Goal: Use online tool/utility: Utilize a website feature to perform a specific function

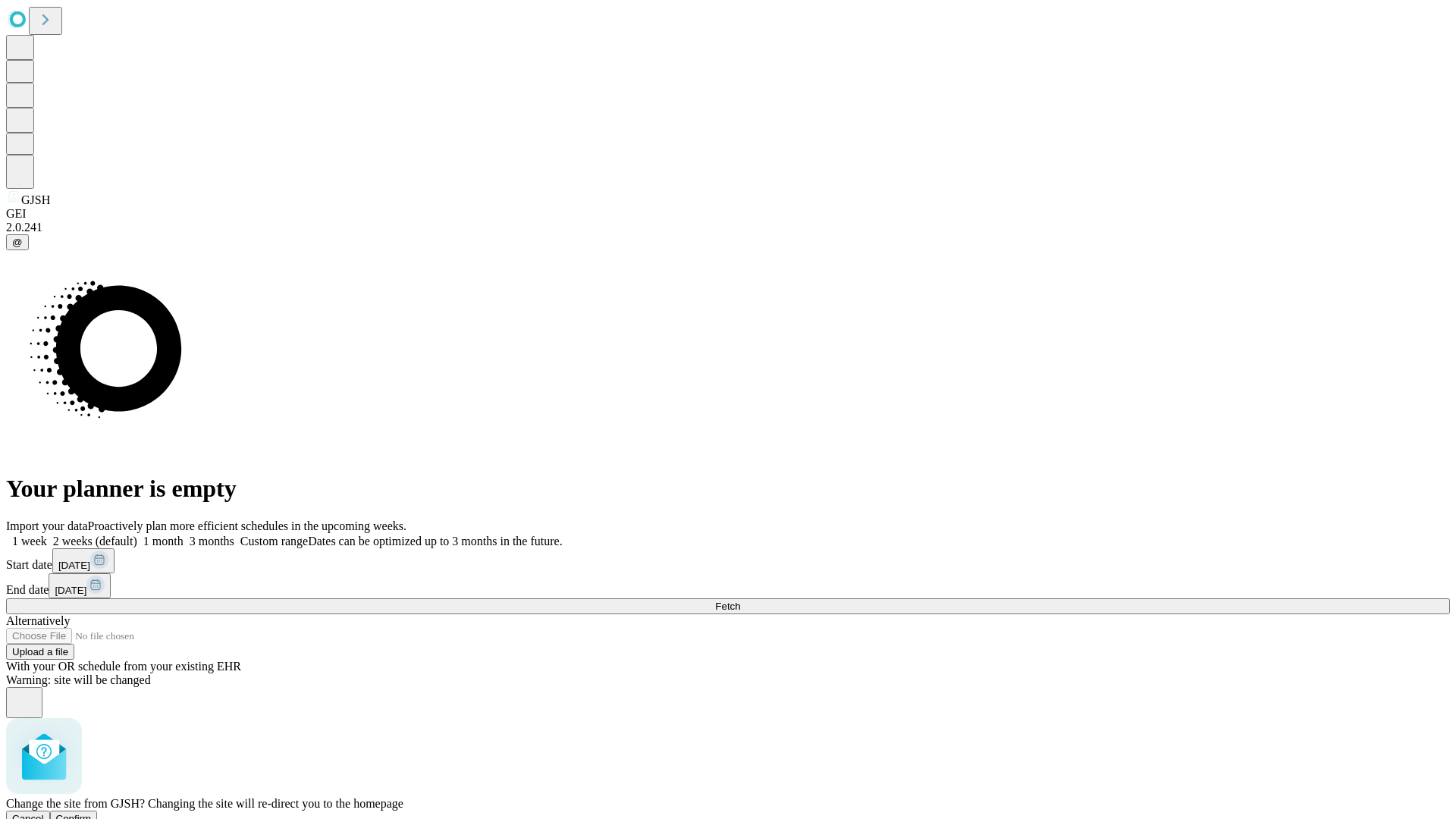
click at [92, 812] on span "Confirm" at bounding box center [74, 818] width 36 height 11
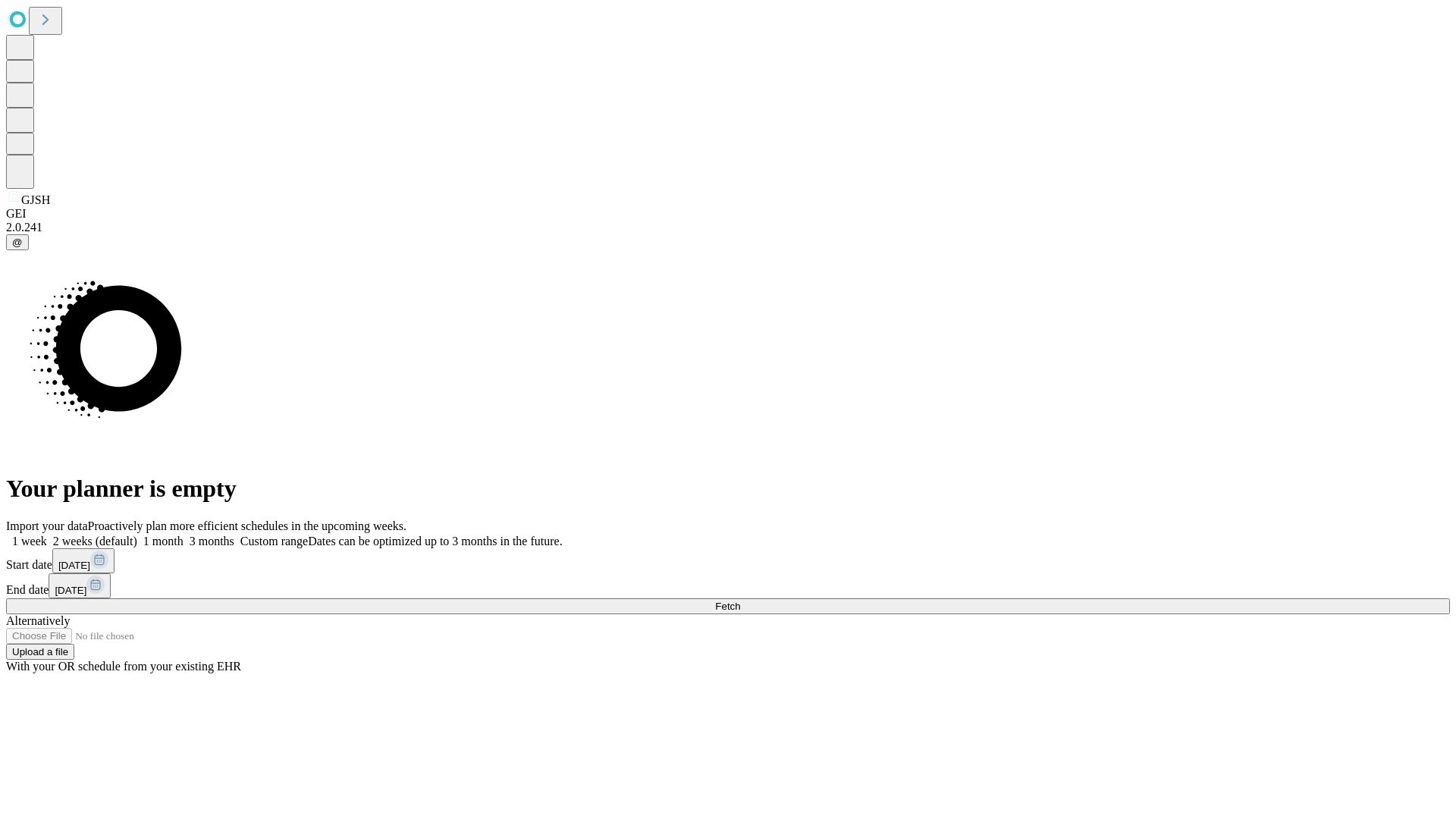
click at [184, 535] on label "1 month" at bounding box center [160, 541] width 46 height 13
click at [740, 600] on span "Fetch" at bounding box center [727, 606] width 25 height 11
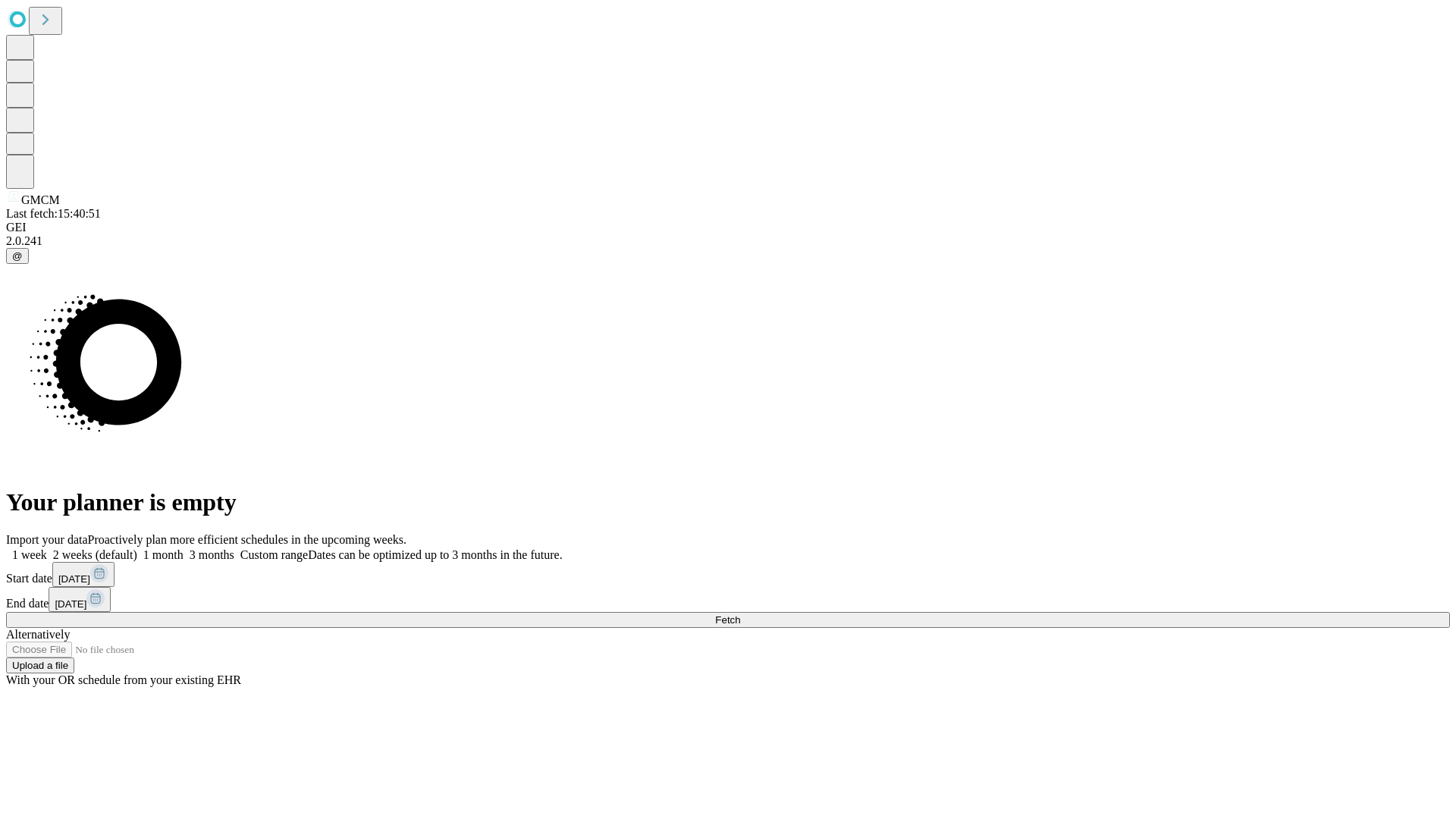
click at [740, 614] on span "Fetch" at bounding box center [727, 620] width 25 height 11
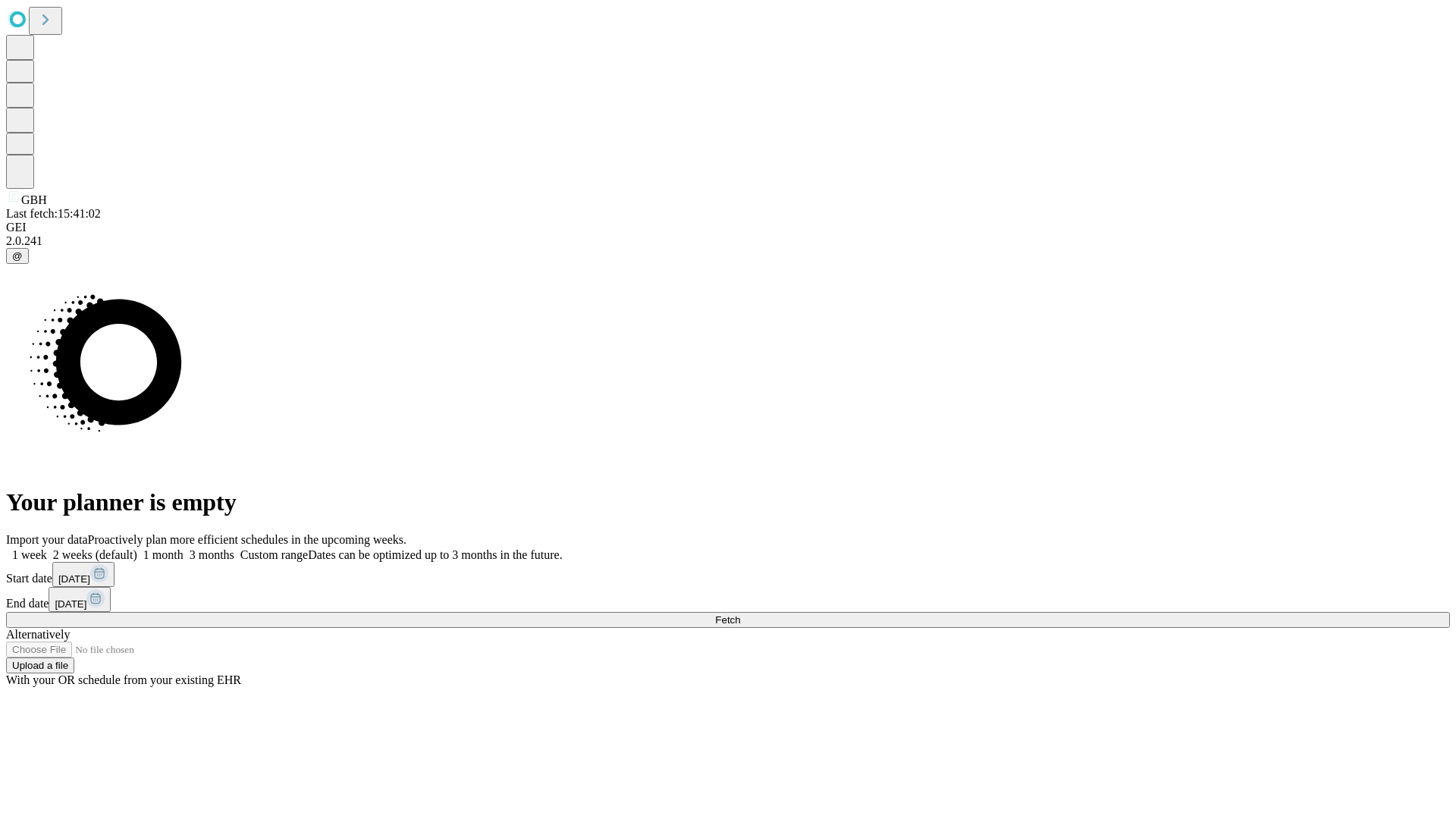
click at [184, 548] on label "1 month" at bounding box center [160, 555] width 46 height 13
click at [740, 614] on span "Fetch" at bounding box center [727, 620] width 25 height 11
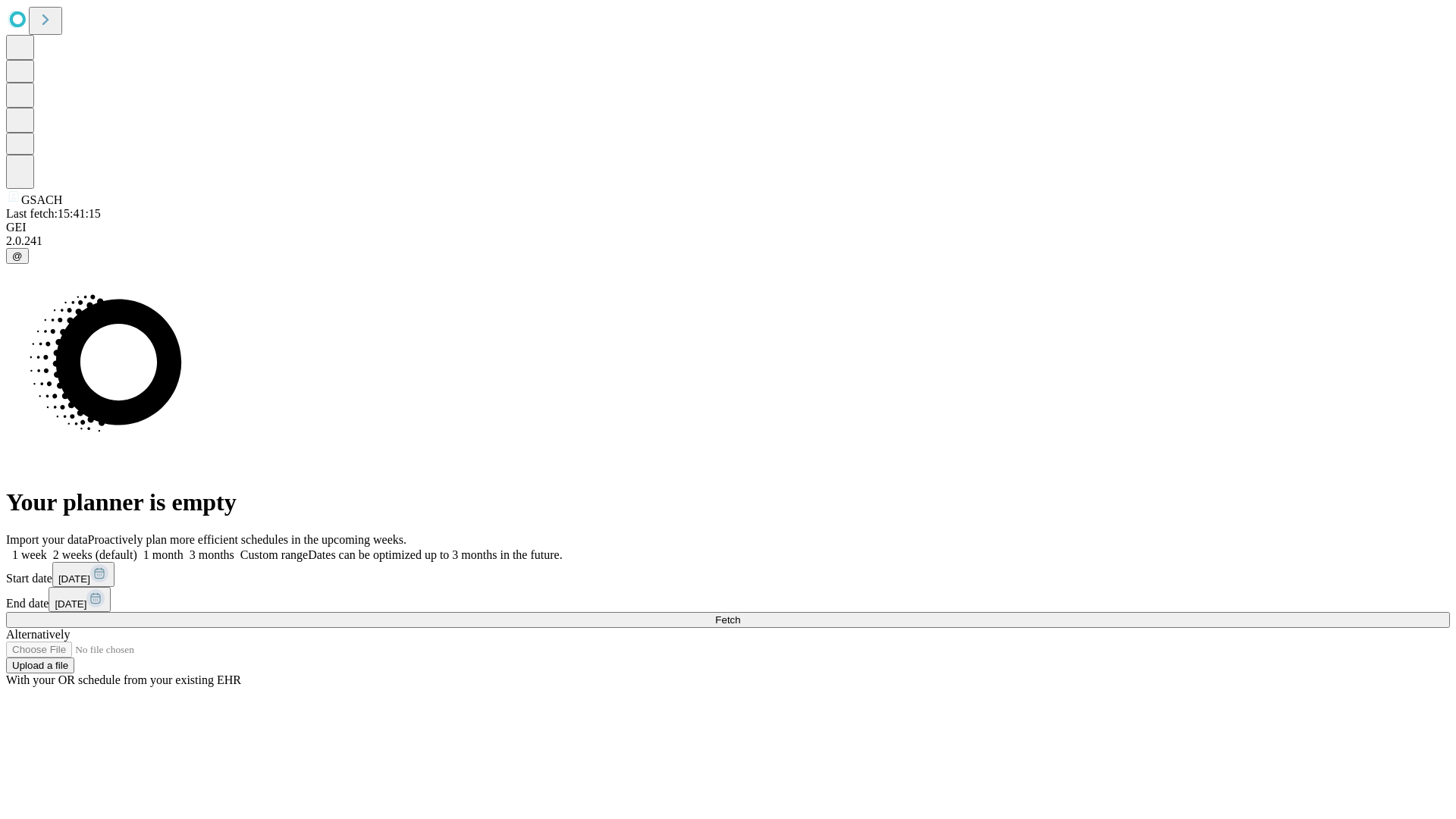
click at [740, 614] on span "Fetch" at bounding box center [727, 620] width 25 height 11
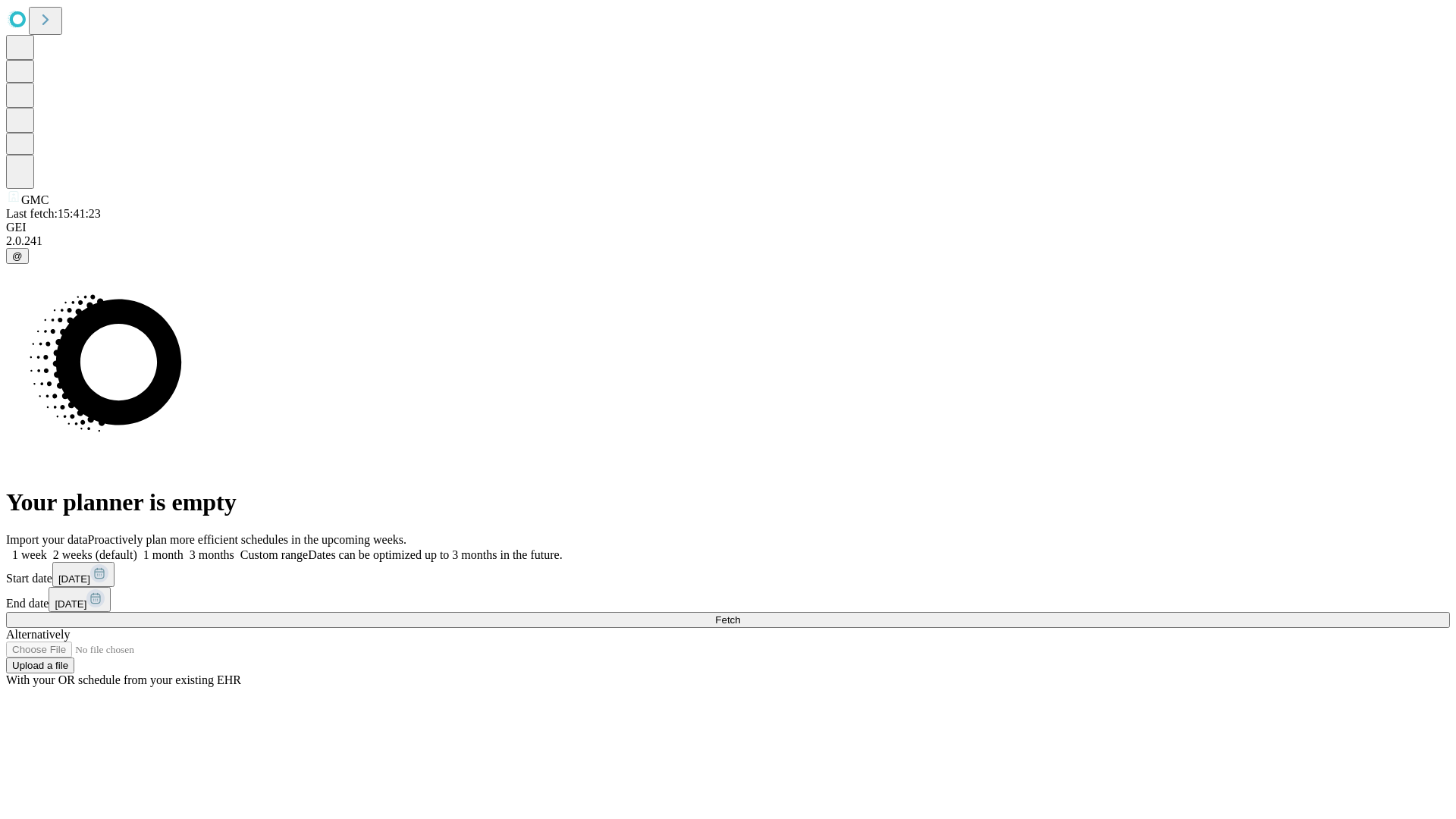
click at [184, 548] on label "1 month" at bounding box center [160, 555] width 46 height 13
click at [740, 614] on span "Fetch" at bounding box center [727, 620] width 25 height 11
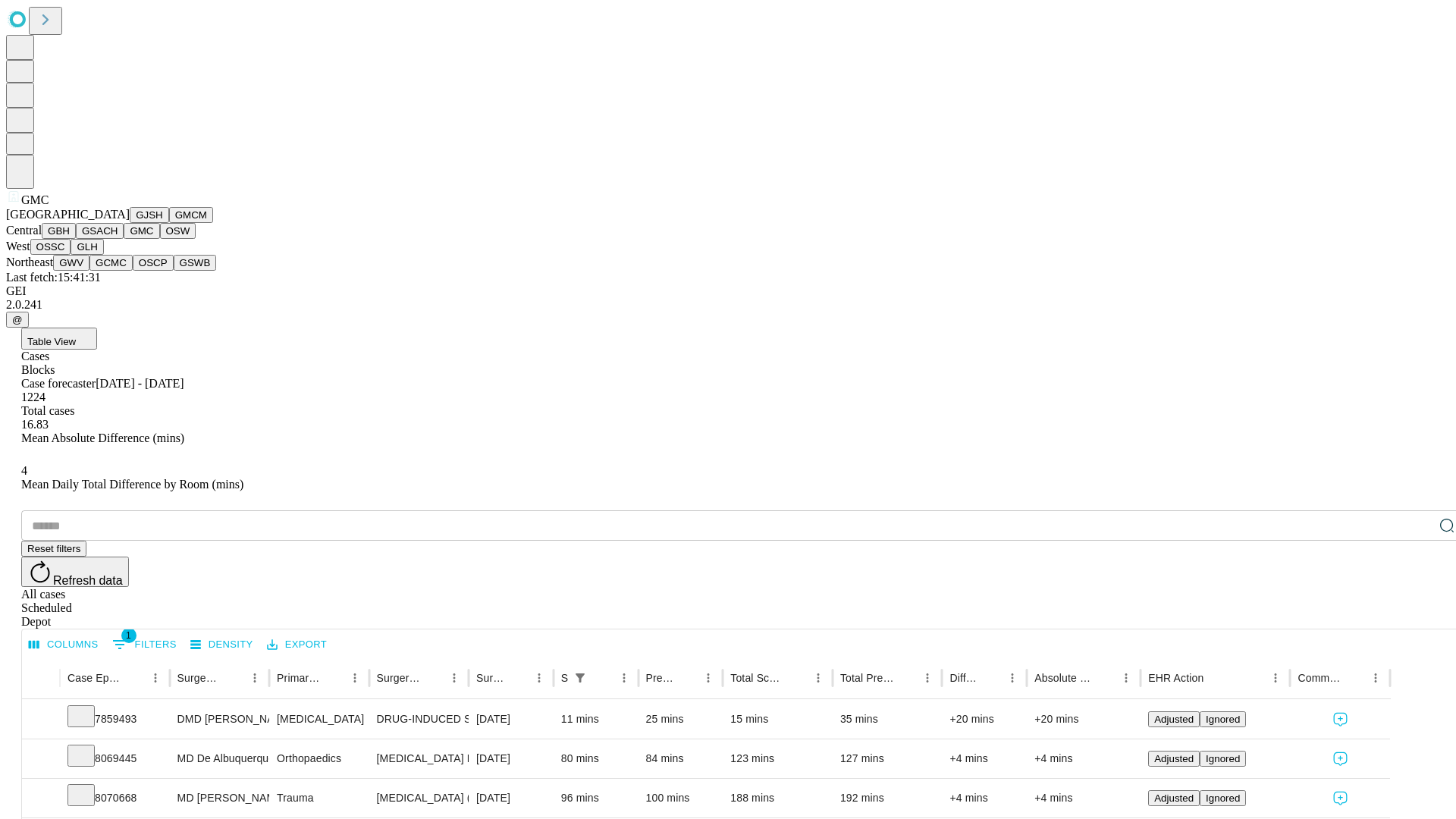
click at [160, 239] on button "OSW" at bounding box center [178, 231] width 37 height 16
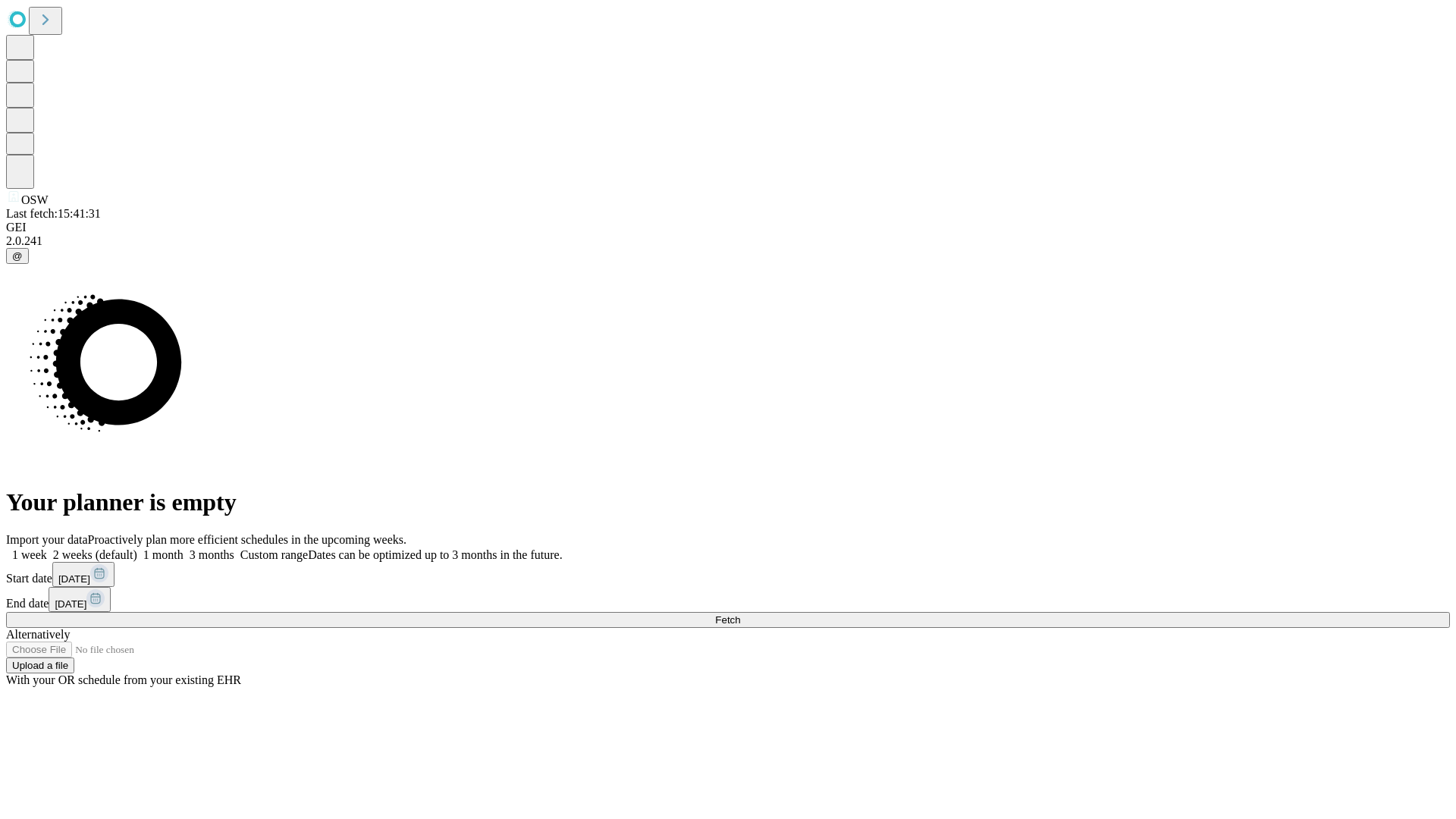
click at [184, 548] on label "1 month" at bounding box center [160, 555] width 46 height 13
click at [740, 614] on span "Fetch" at bounding box center [727, 620] width 25 height 11
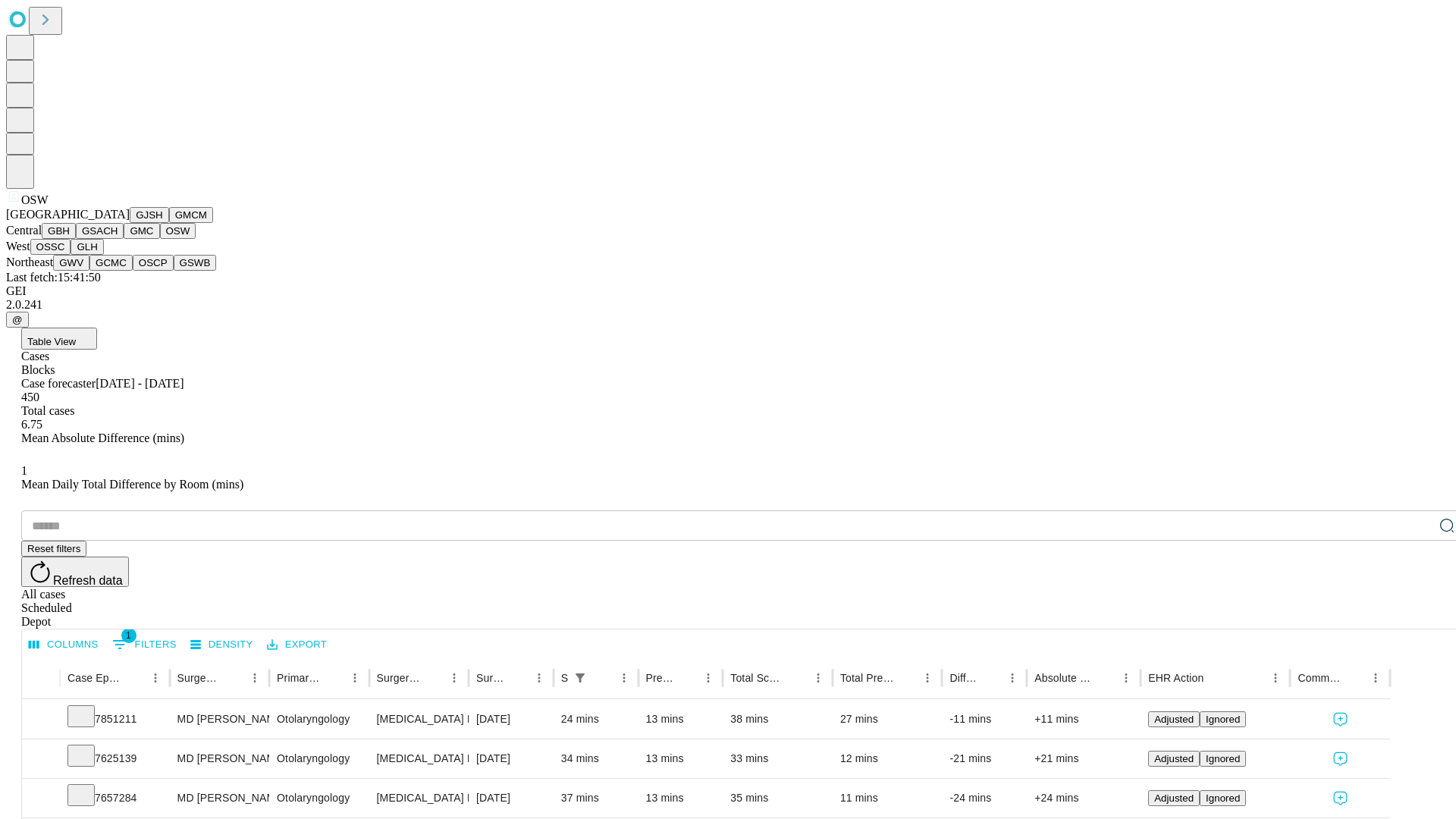
click at [72, 255] on button "OSSC" at bounding box center [50, 247] width 41 height 16
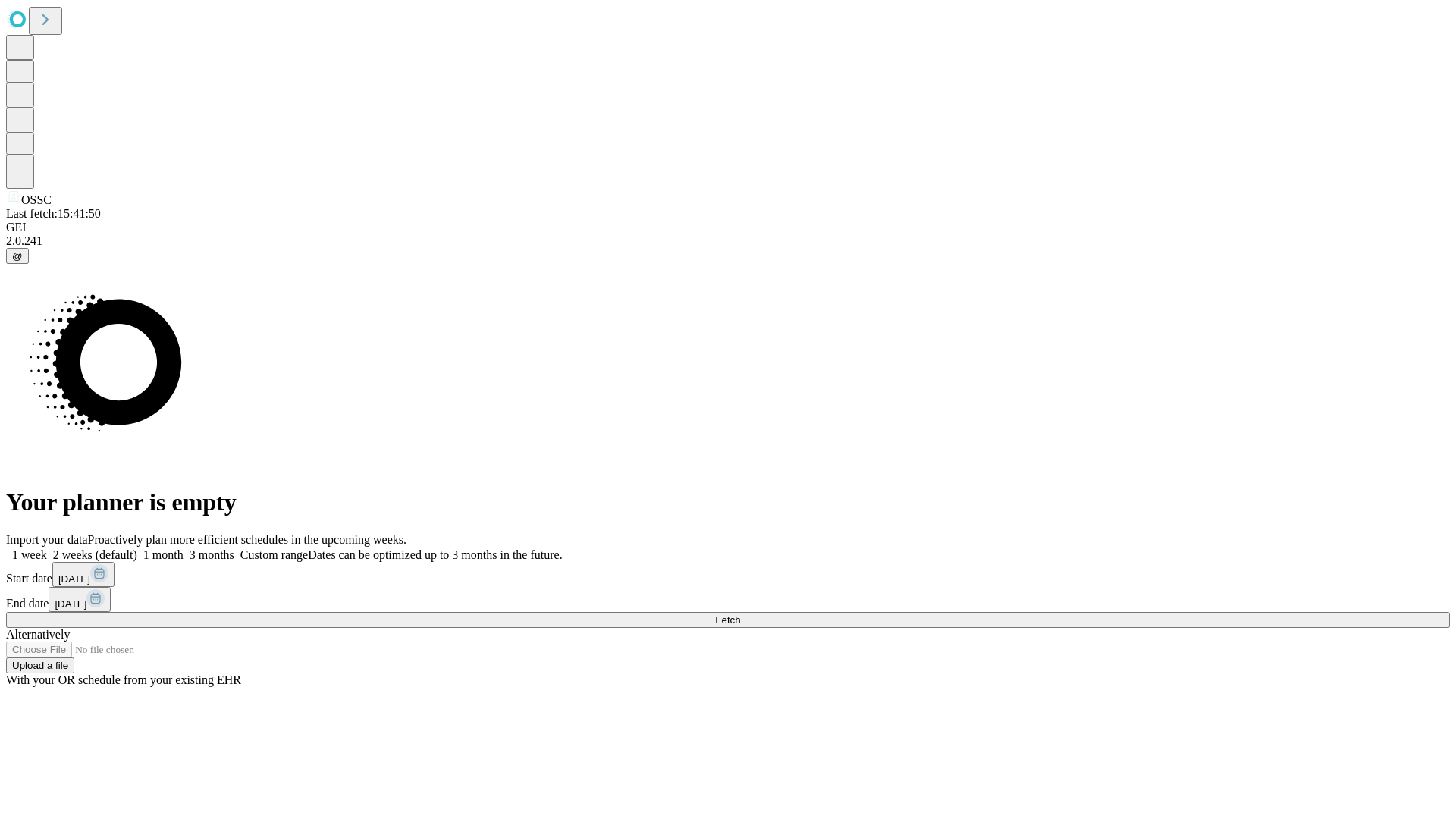
click at [184, 548] on label "1 month" at bounding box center [160, 555] width 46 height 13
click at [740, 614] on span "Fetch" at bounding box center [727, 620] width 25 height 11
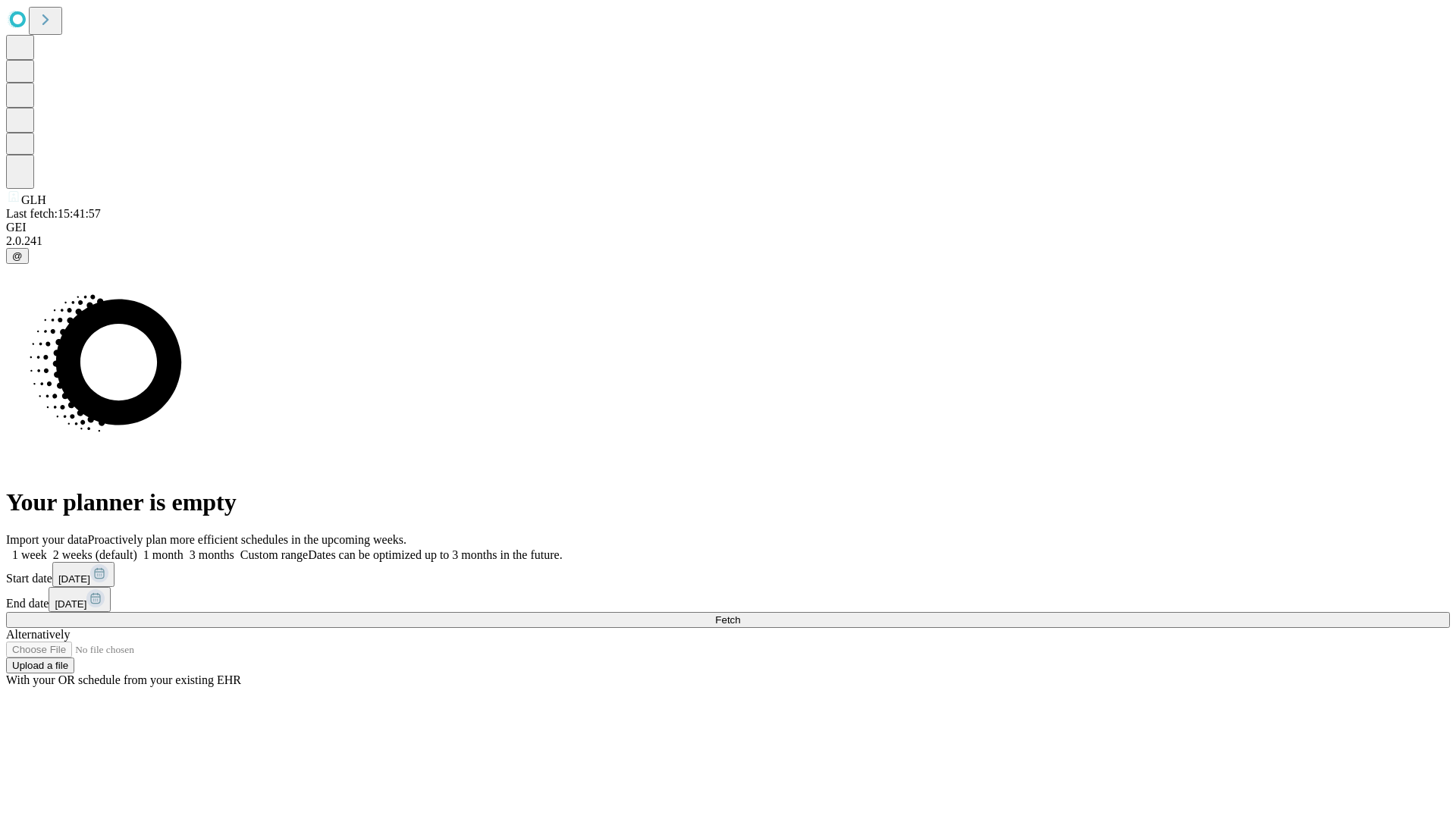
click at [184, 548] on label "1 month" at bounding box center [160, 555] width 46 height 13
click at [740, 614] on span "Fetch" at bounding box center [727, 620] width 25 height 11
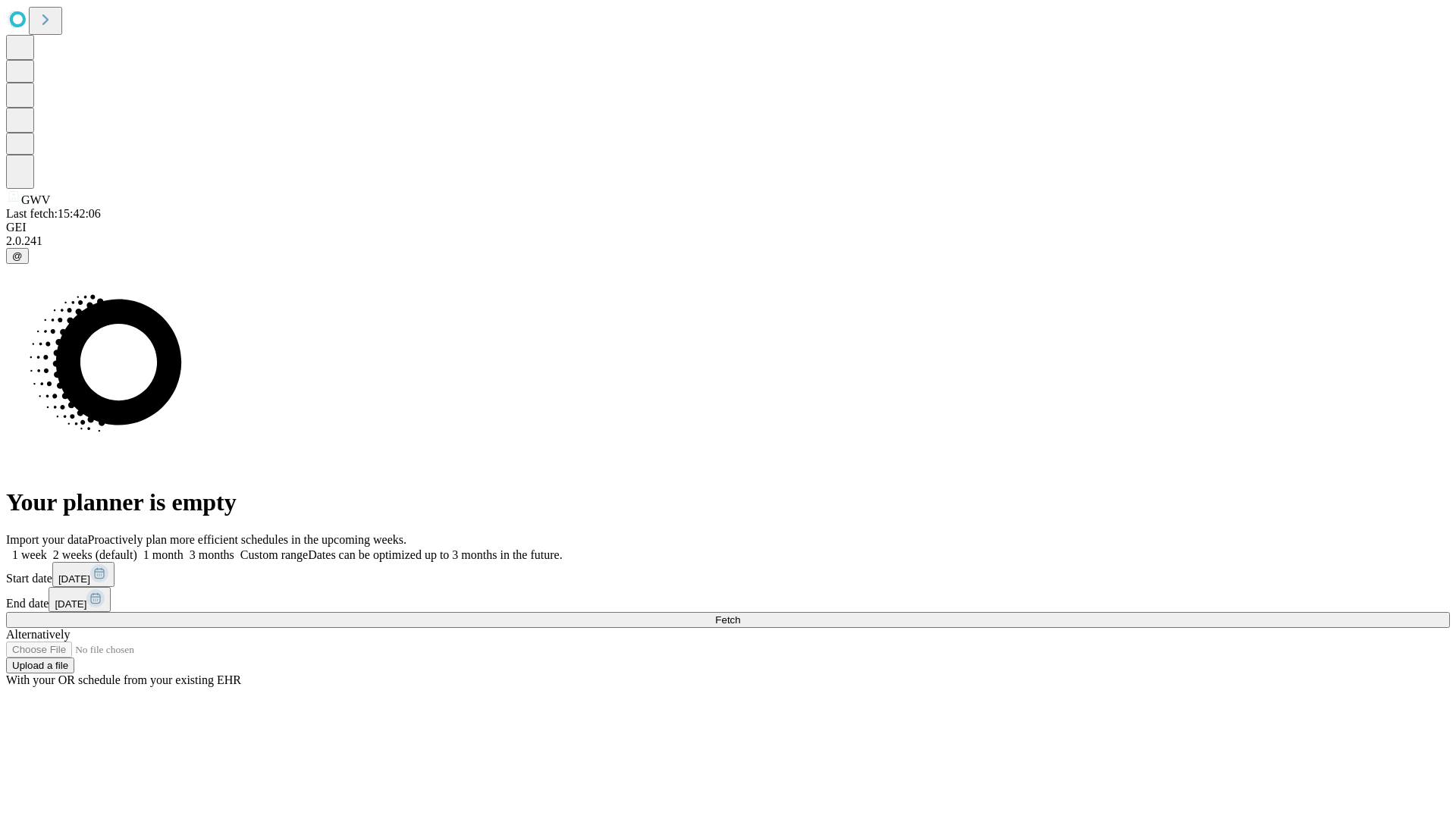
click at [184, 548] on label "1 month" at bounding box center [160, 555] width 46 height 13
click at [740, 614] on span "Fetch" at bounding box center [727, 620] width 25 height 11
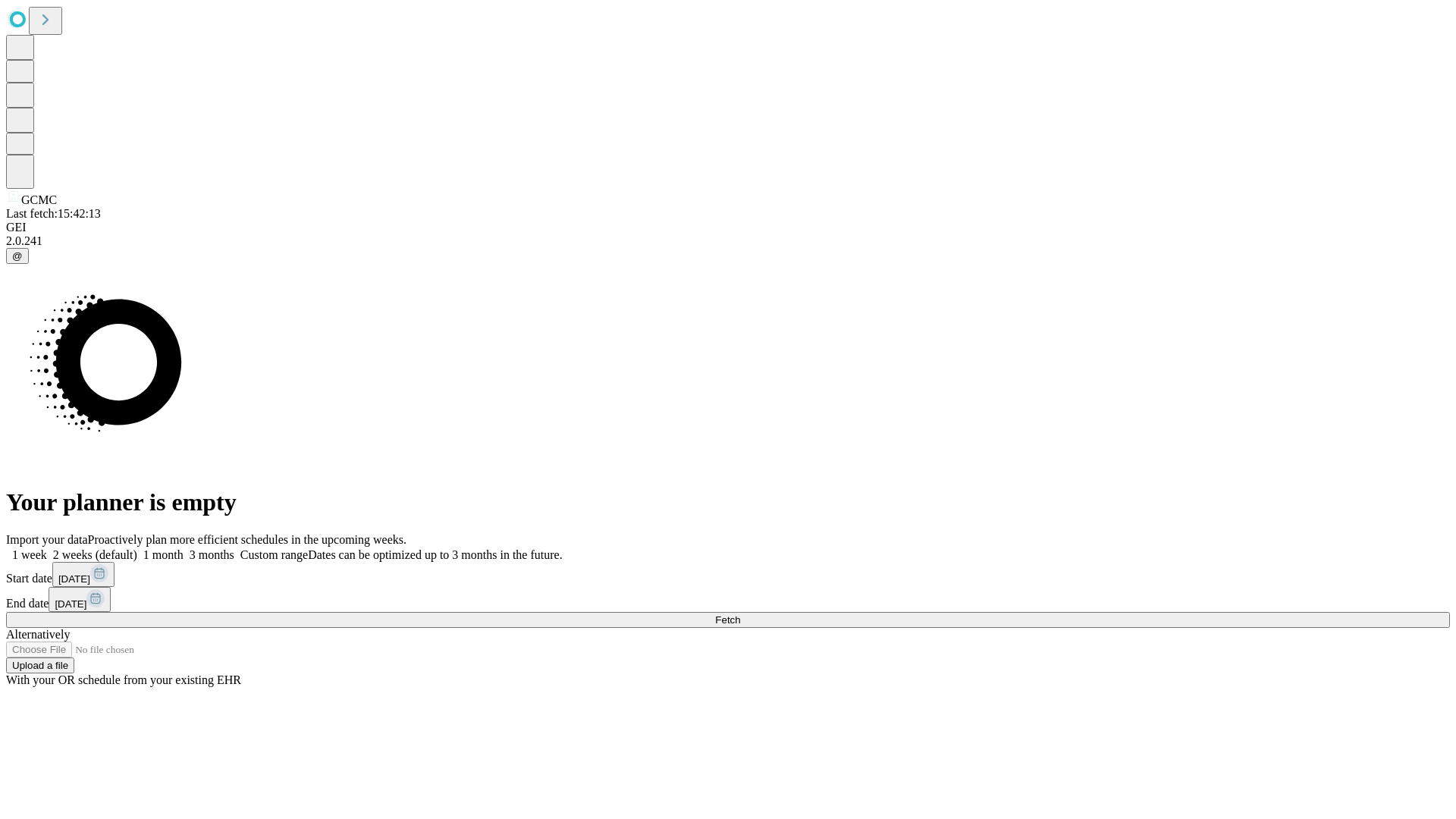
click at [184, 548] on label "1 month" at bounding box center [160, 555] width 46 height 13
click at [740, 614] on span "Fetch" at bounding box center [727, 620] width 25 height 11
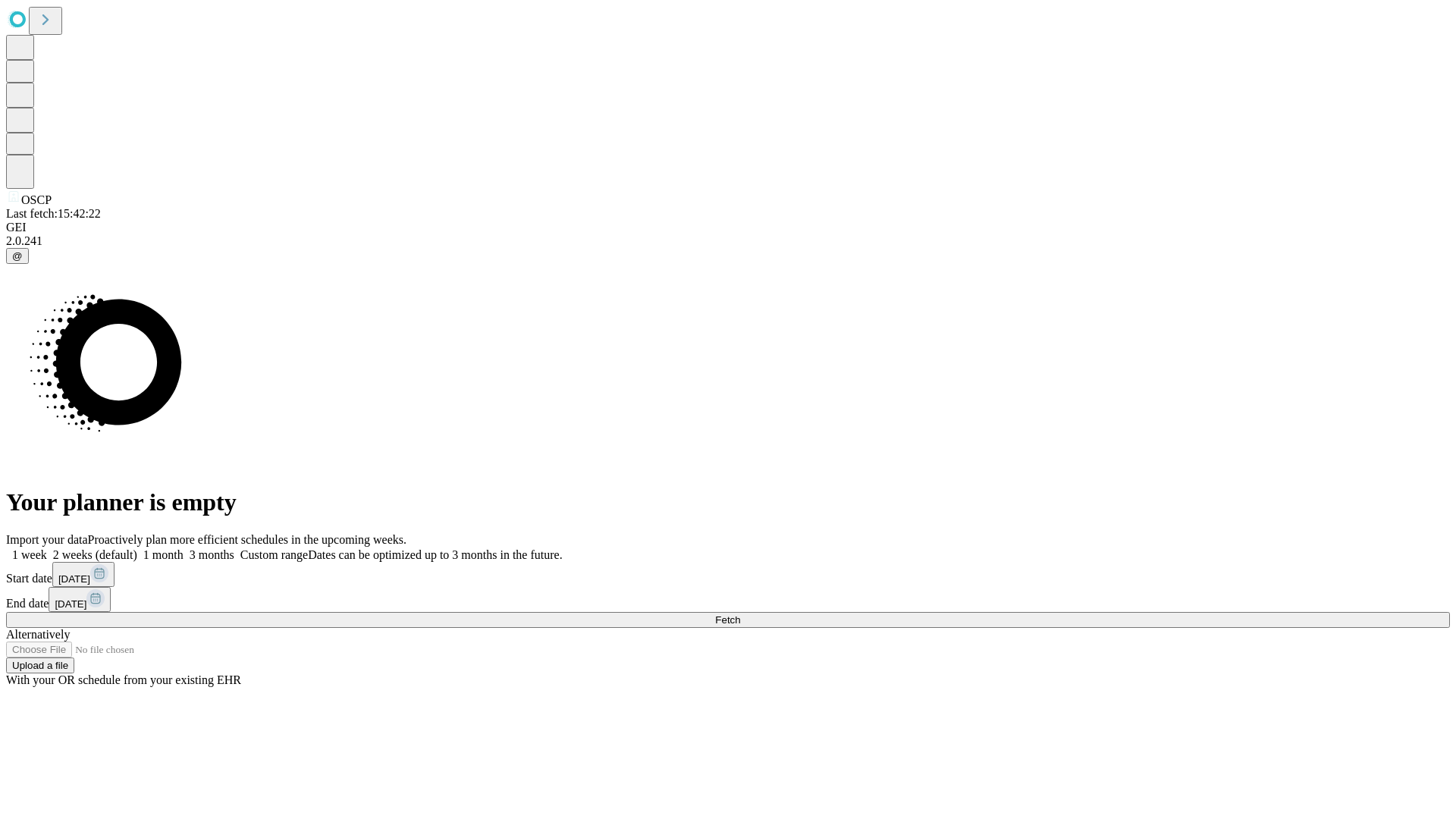
click at [184, 548] on label "1 month" at bounding box center [160, 555] width 46 height 13
click at [740, 614] on span "Fetch" at bounding box center [727, 620] width 25 height 11
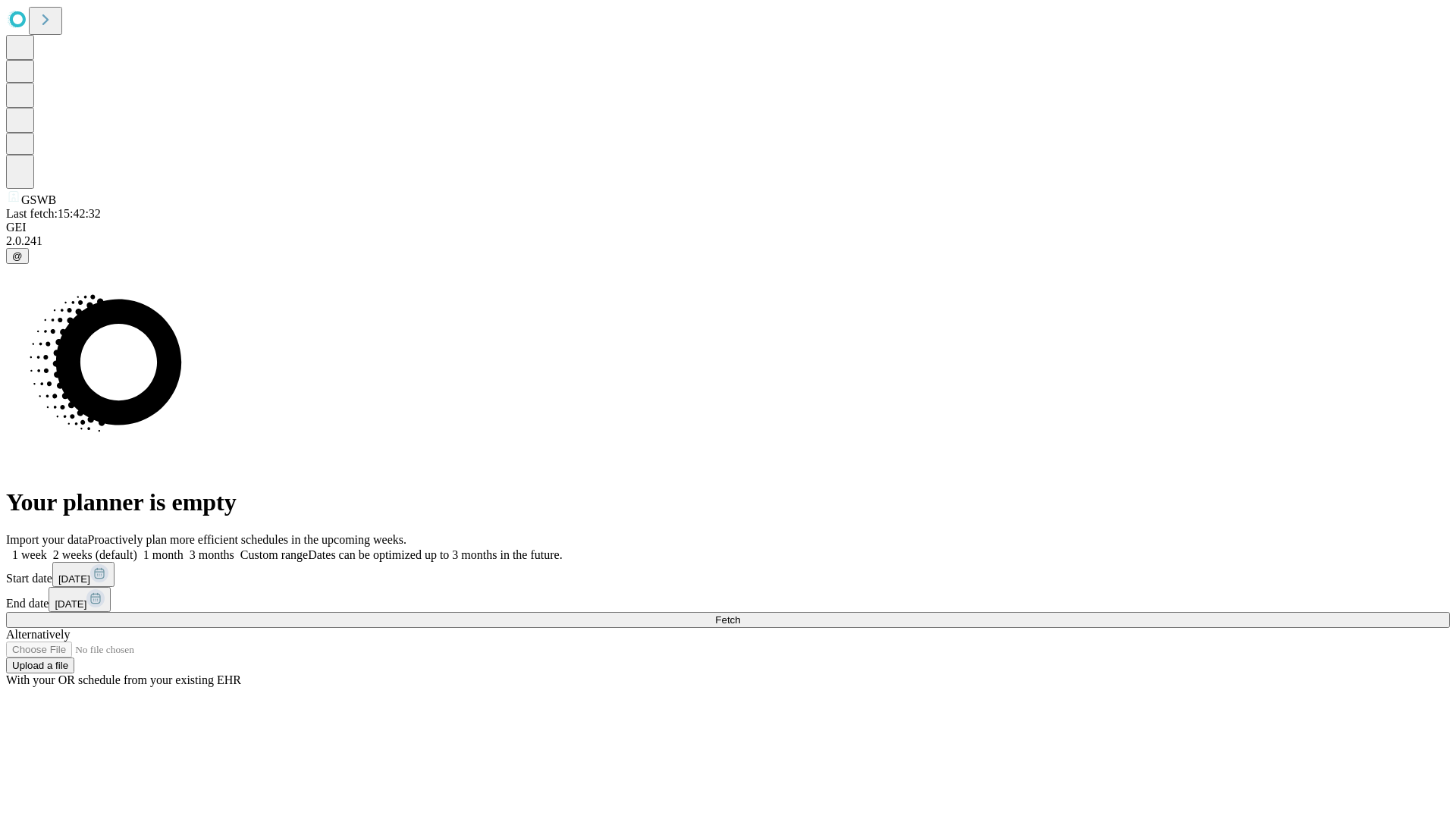
click at [184, 548] on label "1 month" at bounding box center [160, 555] width 46 height 13
click at [740, 614] on span "Fetch" at bounding box center [727, 620] width 25 height 11
